Goal: Task Accomplishment & Management: Use online tool/utility

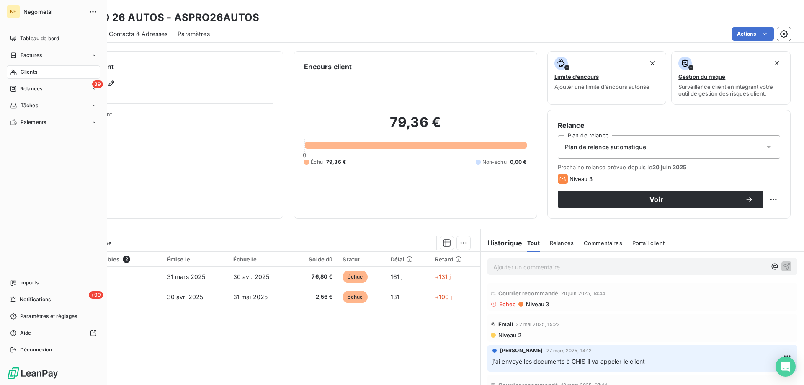
click at [23, 69] on span "Clients" at bounding box center [29, 72] width 17 height 8
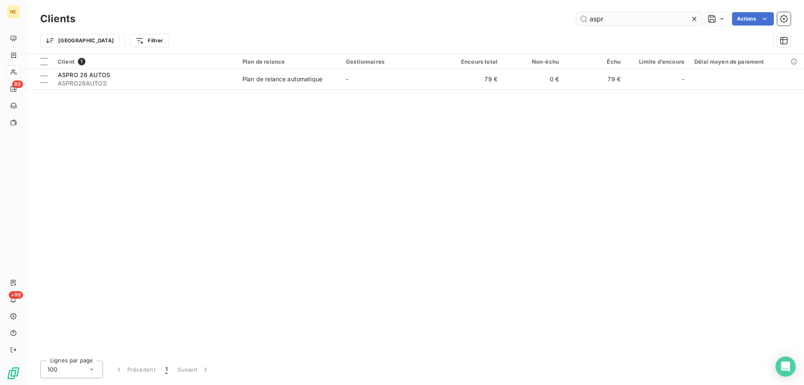
drag, startPoint x: 615, startPoint y: 15, endPoint x: 587, endPoint y: 21, distance: 28.6
click at [587, 21] on input "aspr" at bounding box center [639, 18] width 126 height 13
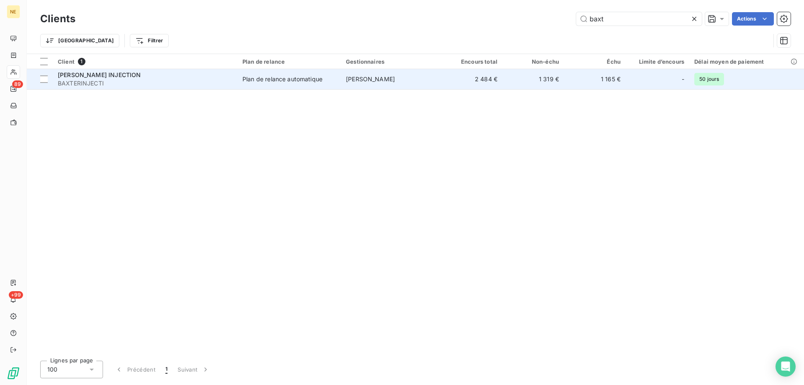
type input "baxt"
click at [268, 80] on div "Plan de relance automatique" at bounding box center [282, 79] width 80 height 8
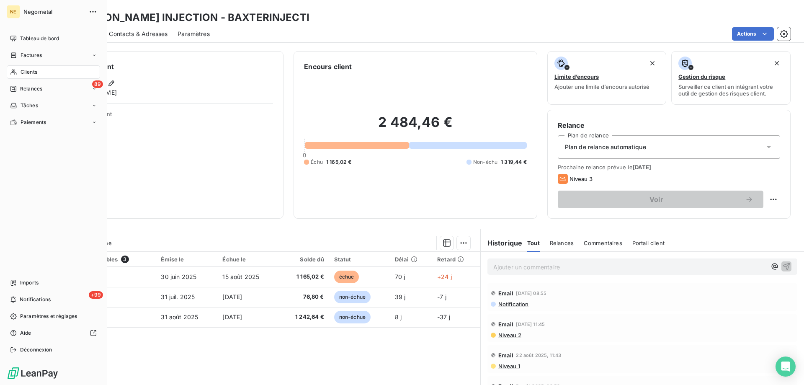
click at [32, 69] on span "Clients" at bounding box center [29, 72] width 17 height 8
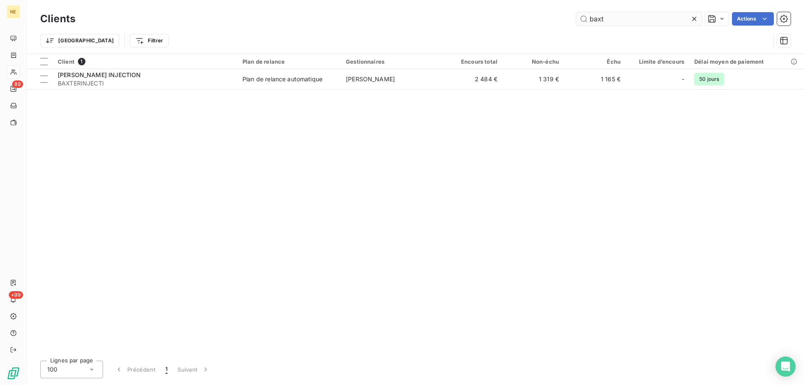
drag, startPoint x: 616, startPoint y: 15, endPoint x: 588, endPoint y: 14, distance: 28.5
click at [588, 14] on input "baxt" at bounding box center [639, 18] width 126 height 13
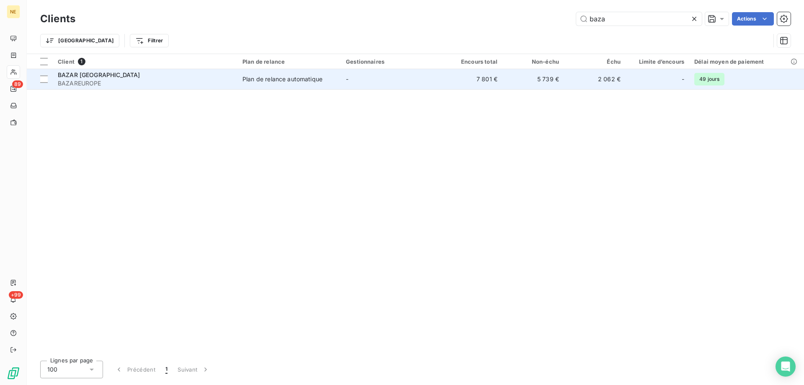
type input "baza"
click at [163, 73] on div "BAZAR [GEOGRAPHIC_DATA]" at bounding box center [145, 75] width 175 height 8
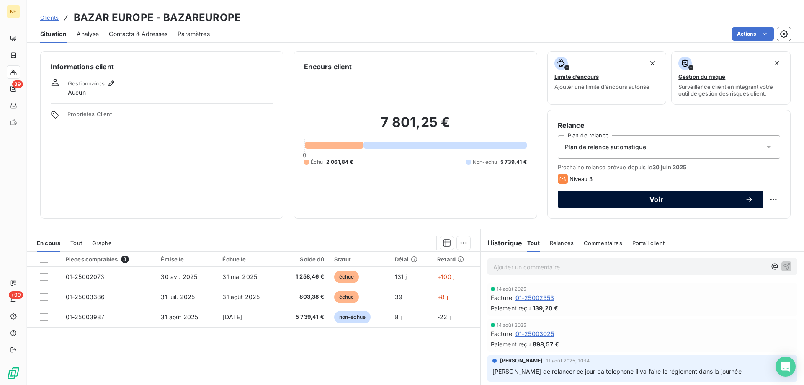
click at [629, 199] on span "Voir" at bounding box center [656, 199] width 177 height 7
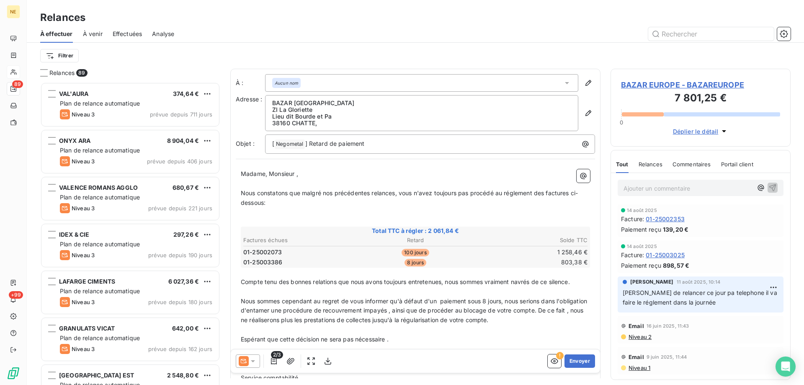
scroll to position [296, 174]
click at [584, 110] on icon "button" at bounding box center [588, 113] width 8 height 8
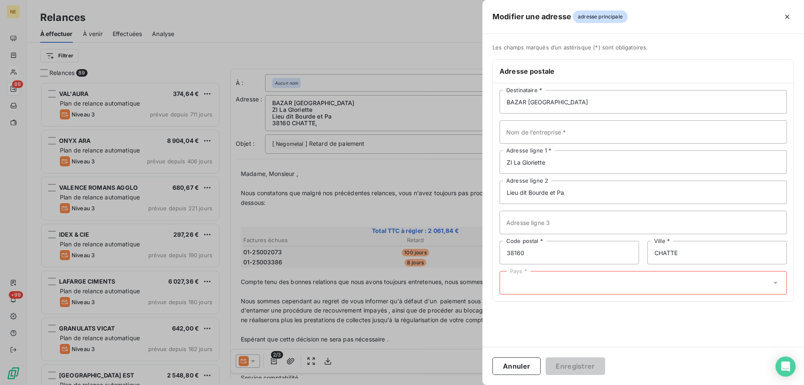
click at [539, 284] on div "Pays *" at bounding box center [643, 282] width 287 height 23
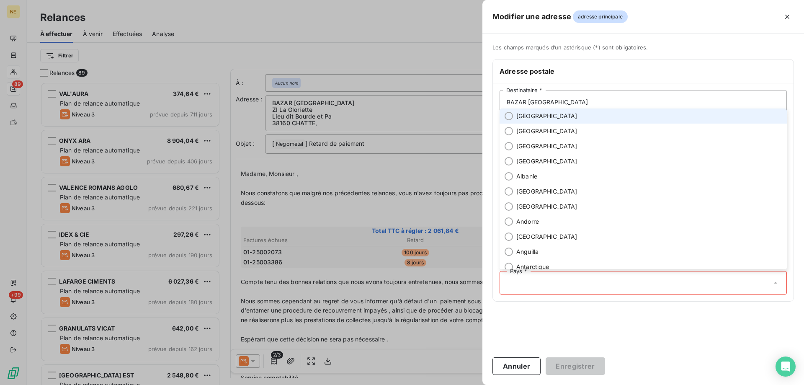
click at [515, 115] on li "[GEOGRAPHIC_DATA]" at bounding box center [643, 115] width 287 height 15
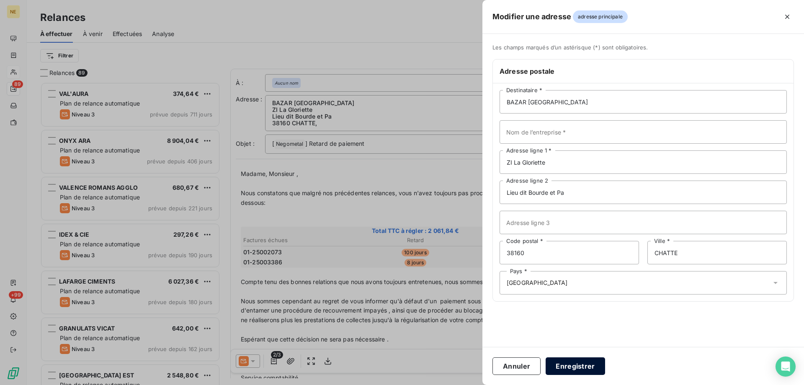
click at [579, 363] on button "Enregistrer" at bounding box center [575, 366] width 59 height 18
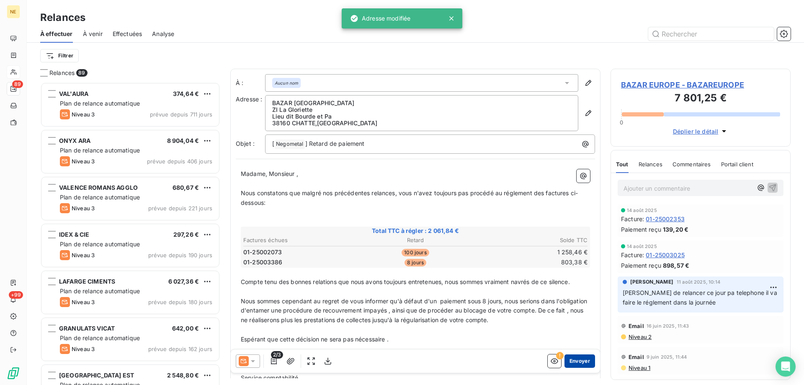
click at [577, 361] on button "Envoyer" at bounding box center [580, 360] width 31 height 13
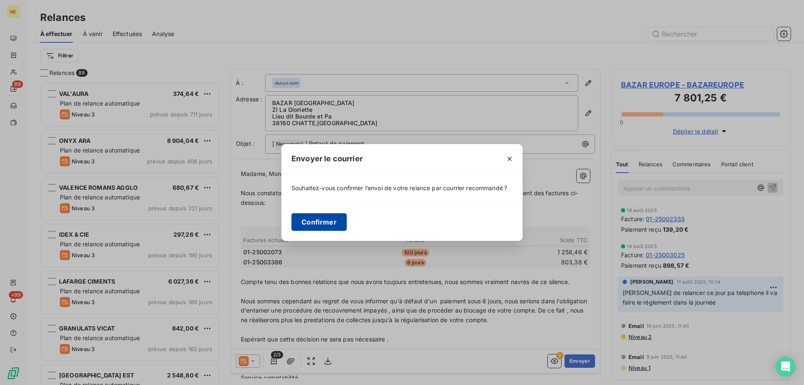
click at [333, 224] on button "Confirmer" at bounding box center [318, 222] width 55 height 18
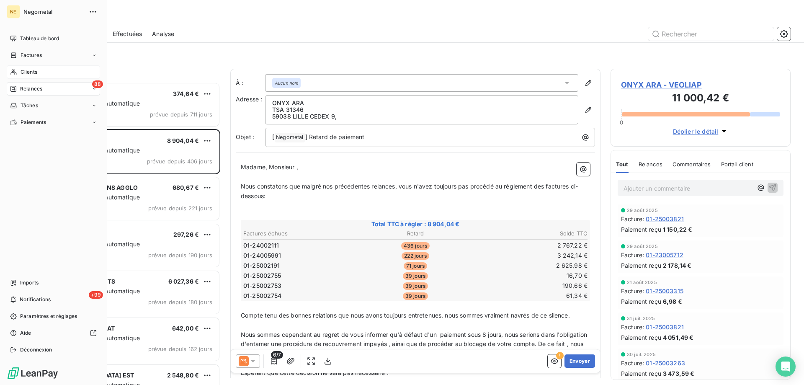
click at [26, 70] on span "Clients" at bounding box center [29, 72] width 17 height 8
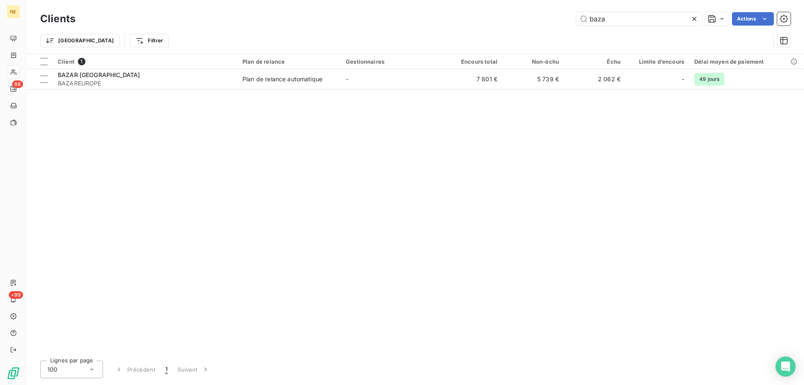
drag, startPoint x: 601, startPoint y: 23, endPoint x: 575, endPoint y: 25, distance: 26.4
click at [575, 25] on div "baza Actions" at bounding box center [437, 18] width 705 height 13
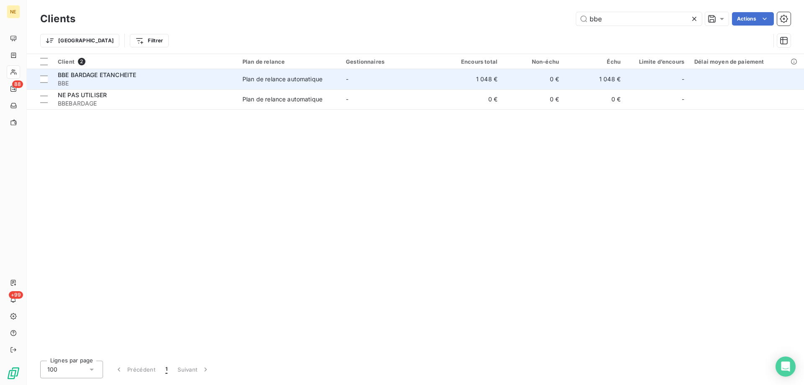
type input "bbe"
click at [187, 80] on span "BBE" at bounding box center [145, 83] width 175 height 8
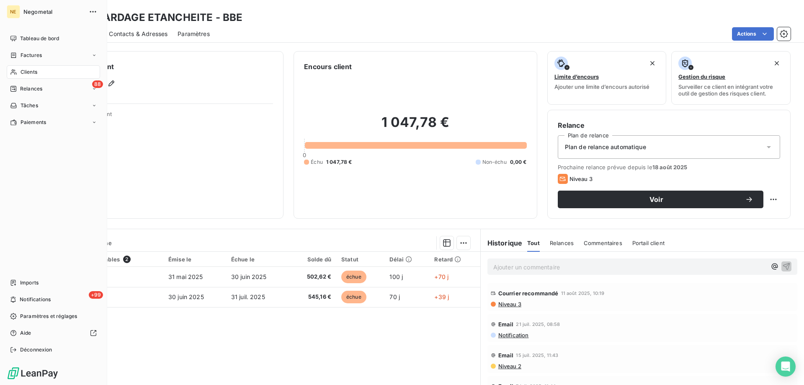
click at [25, 76] on div "Clients" at bounding box center [53, 71] width 93 height 13
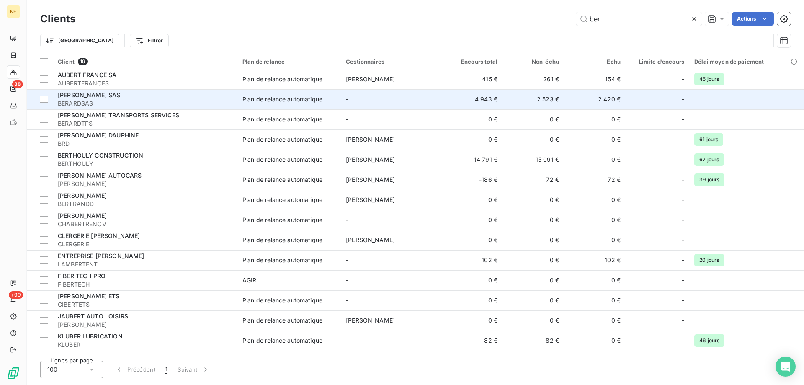
type input "ber"
click at [152, 104] on span "BERARDSAS" at bounding box center [145, 103] width 175 height 8
